Goal: Information Seeking & Learning: Find specific fact

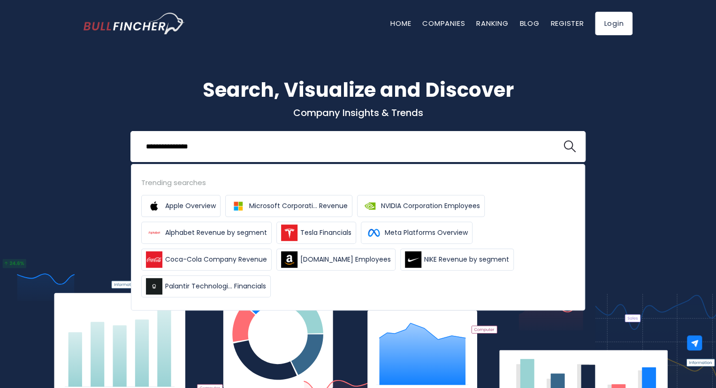
type input "**********"
click at [563, 140] on button at bounding box center [569, 146] width 12 height 12
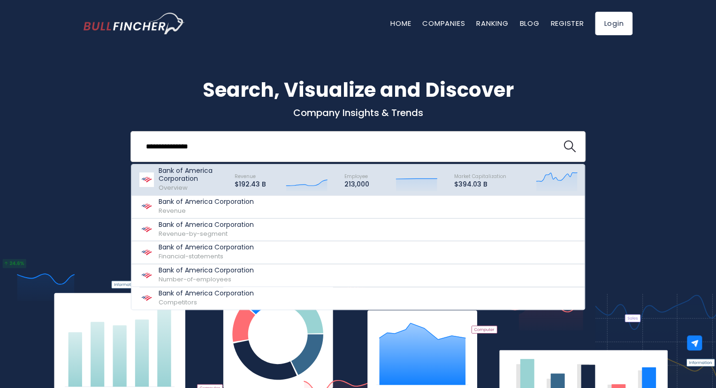
click at [328, 181] on div "Revenue $192.43 B Created with Highcharts 12.1.2" at bounding box center [281, 180] width 110 height 26
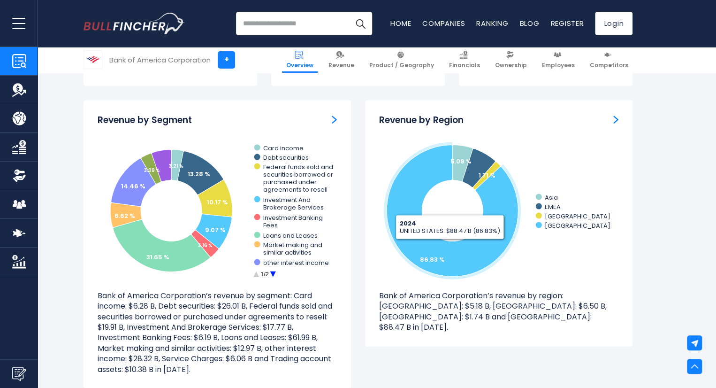
scroll to position [850, 0]
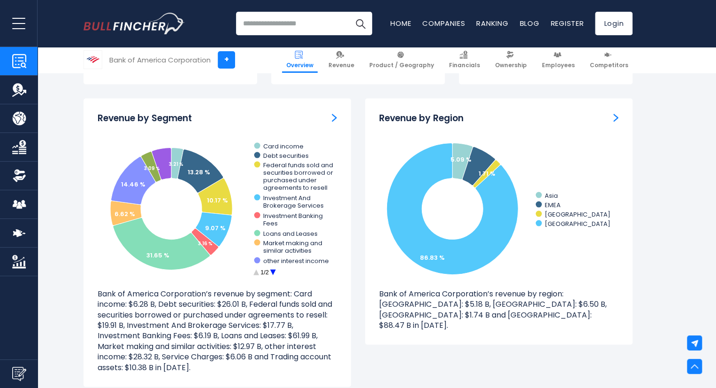
click at [274, 270] on circle at bounding box center [273, 271] width 15 height 15
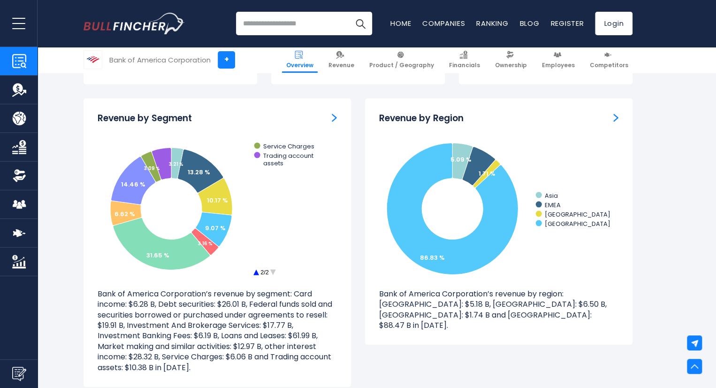
click at [255, 273] on circle at bounding box center [256, 271] width 15 height 15
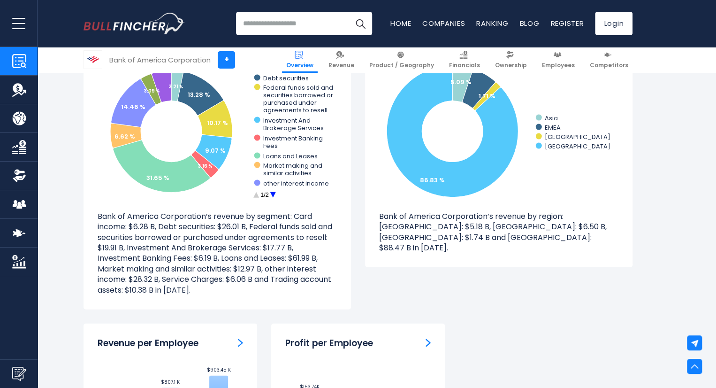
scroll to position [858, 0]
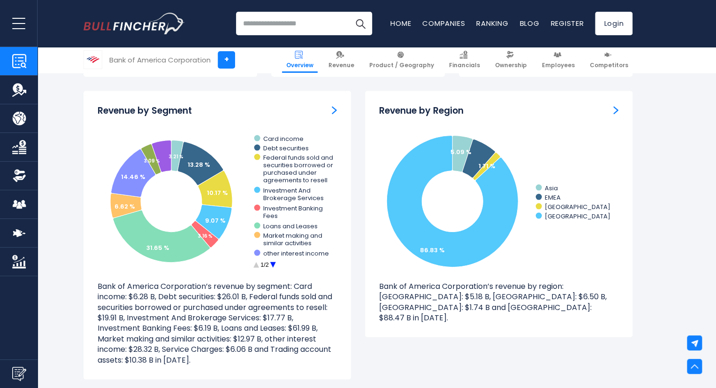
click at [273, 264] on circle at bounding box center [273, 264] width 15 height 15
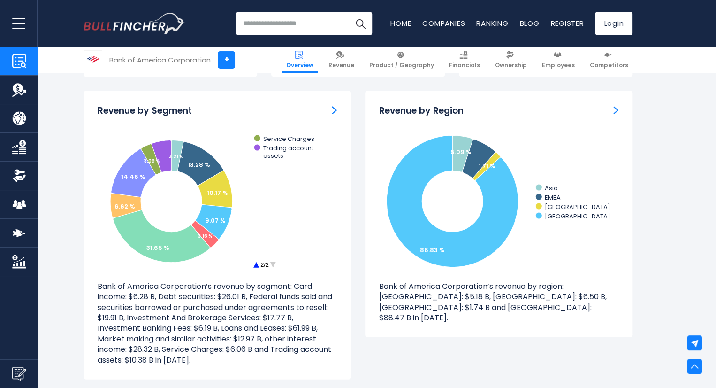
click at [254, 263] on circle at bounding box center [256, 264] width 15 height 15
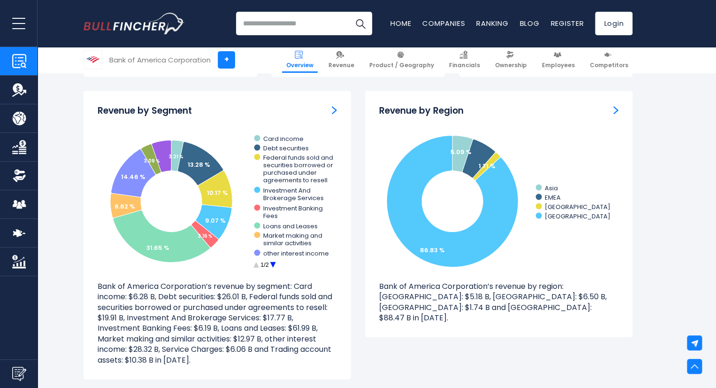
click at [334, 109] on img "Revenue by Segment" at bounding box center [334, 110] width 5 height 8
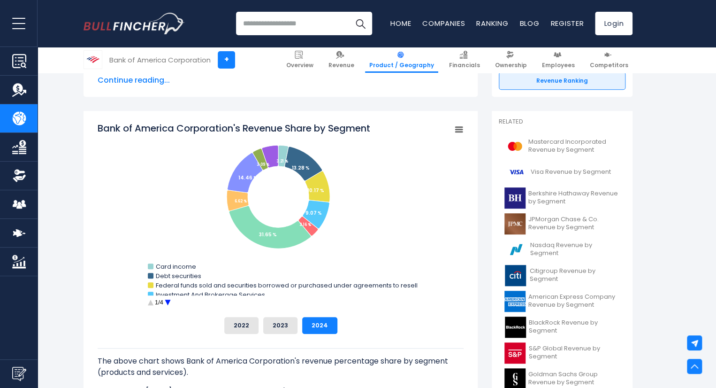
scroll to position [224, 0]
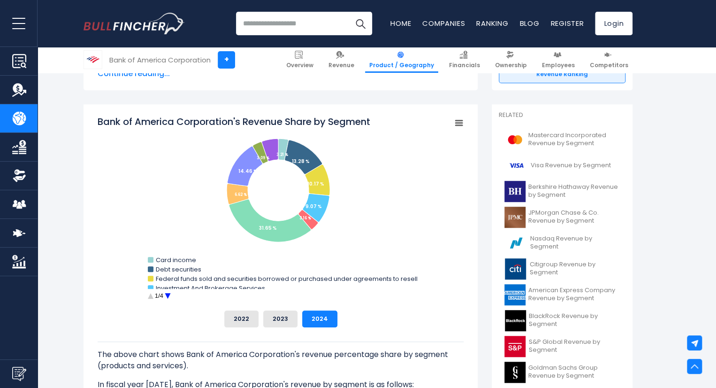
click at [173, 292] on circle "Bank of America Corporation's Revenue Share by Segment" at bounding box center [167, 296] width 15 height 15
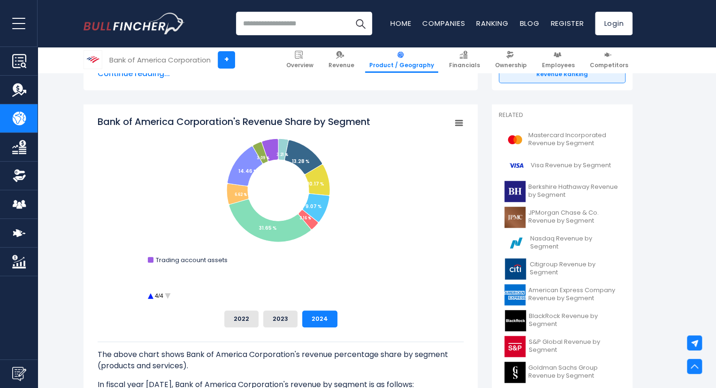
click at [147, 297] on circle "Bank of America Corporation's Revenue Share by Segment" at bounding box center [150, 296] width 15 height 15
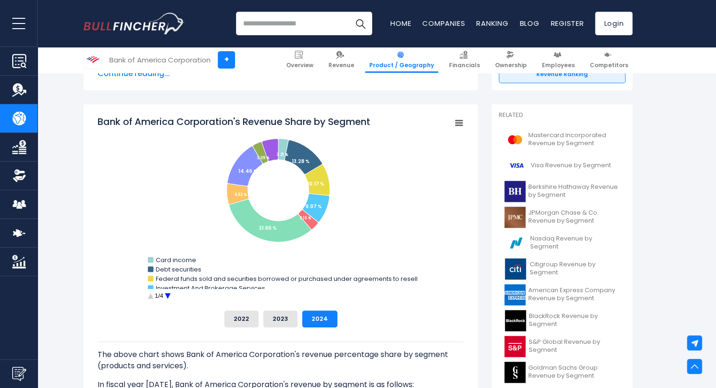
click at [147, 297] on circle "Bank of America Corporation's Revenue Share by Segment" at bounding box center [150, 296] width 15 height 15
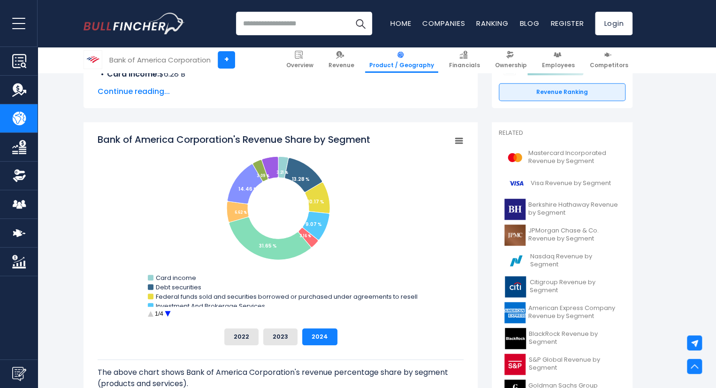
scroll to position [205, 0]
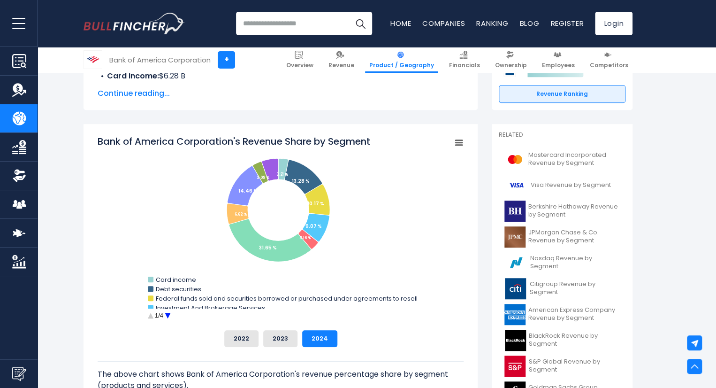
click at [459, 139] on rect "Bank of America Corporation's Revenue Share by Segment" at bounding box center [458, 142] width 13 height 13
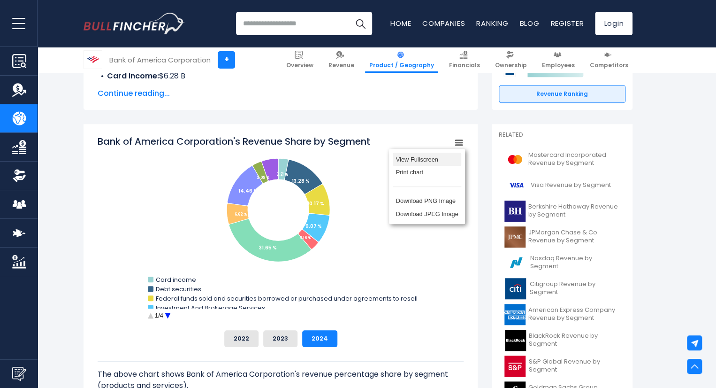
click at [448, 160] on li "View Fullscreen" at bounding box center [427, 158] width 69 height 13
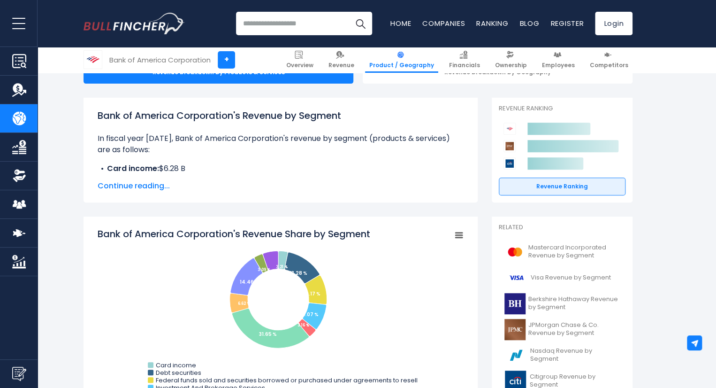
scroll to position [113, 0]
click at [456, 243] on rect "Bank of America Corporation's Revenue Share by Segment" at bounding box center [281, 332] width 366 height 211
click at [458, 235] on rect "Bank of America Corporation's Revenue Share by Segment" at bounding box center [458, 234] width 13 height 13
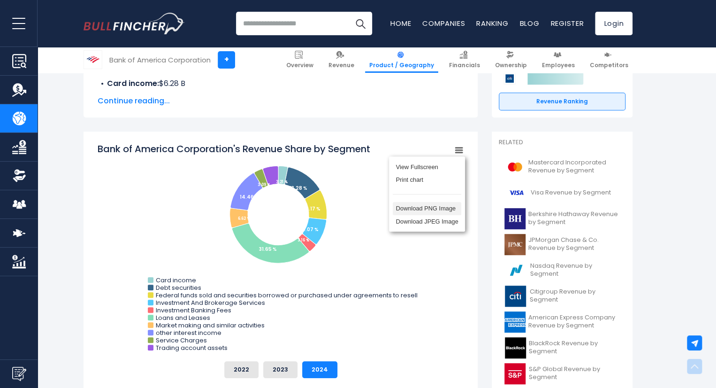
scroll to position [205, 0]
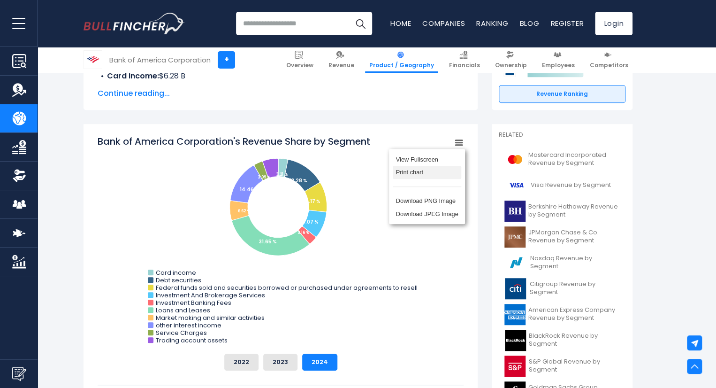
click at [422, 177] on li "Print chart" at bounding box center [427, 172] width 69 height 13
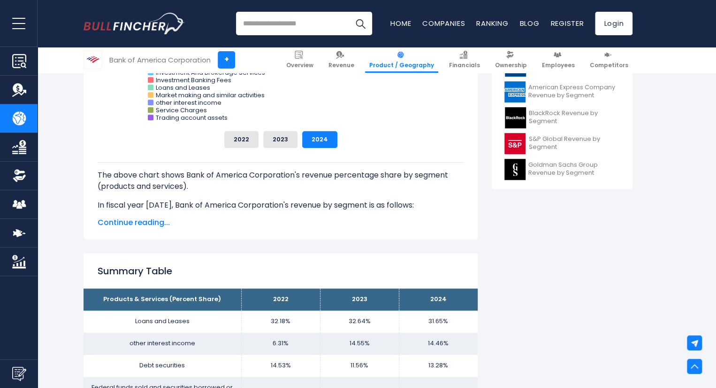
scroll to position [454, 0]
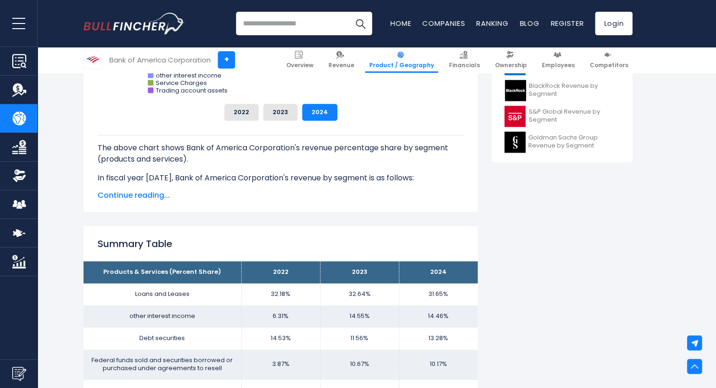
click at [161, 197] on span "Continue reading..." at bounding box center [281, 195] width 366 height 11
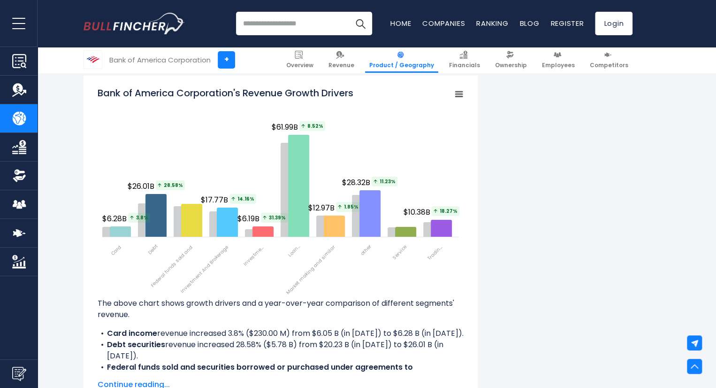
scroll to position [1471, 0]
